Goal: Information Seeking & Learning: Learn about a topic

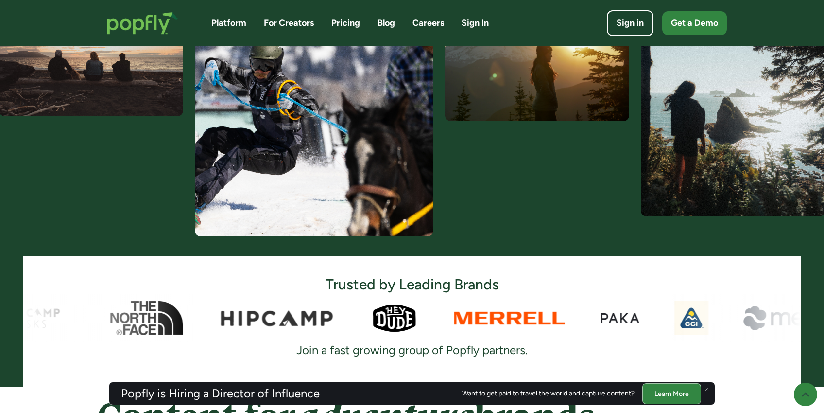
scroll to position [416, 0]
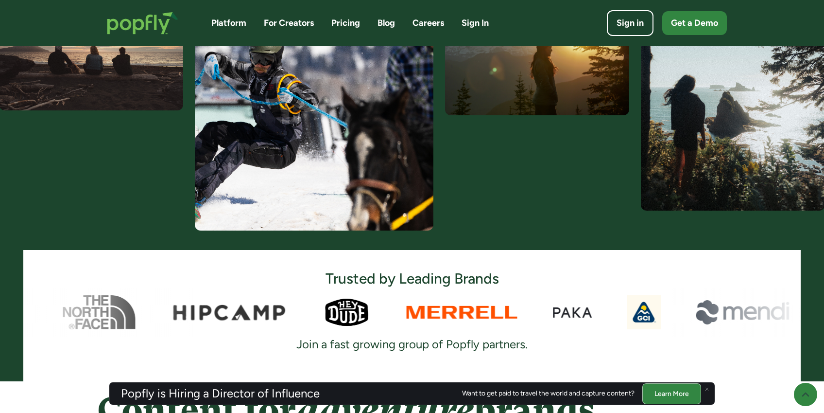
click at [338, 22] on link "Pricing" at bounding box center [345, 23] width 29 height 12
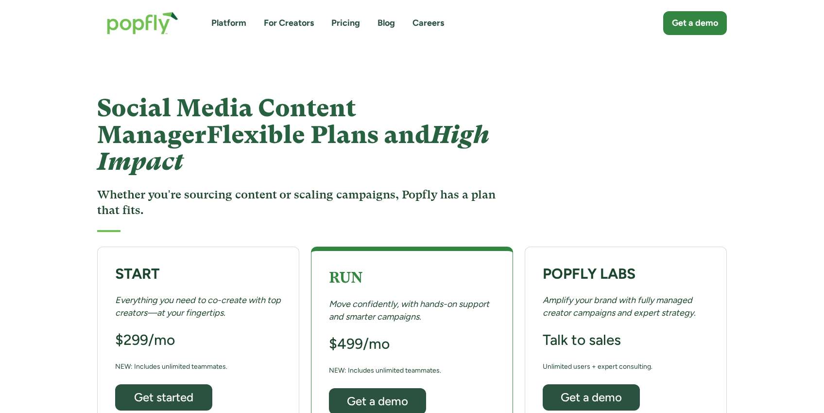
click at [221, 21] on link "Platform" at bounding box center [228, 23] width 35 height 12
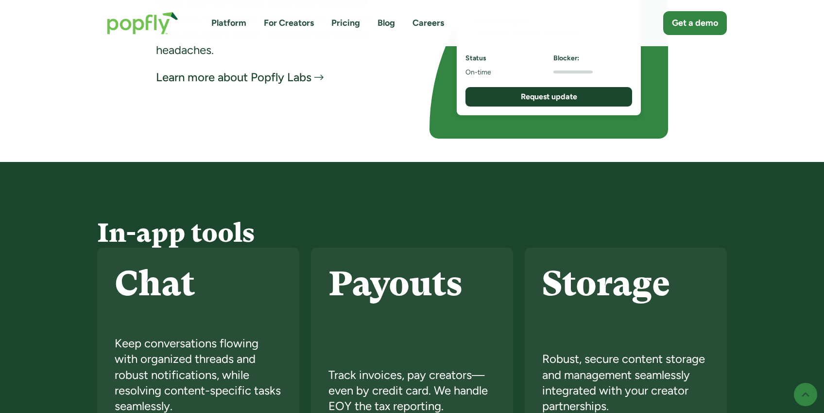
scroll to position [2651, 0]
